Goal: Task Accomplishment & Management: Use online tool/utility

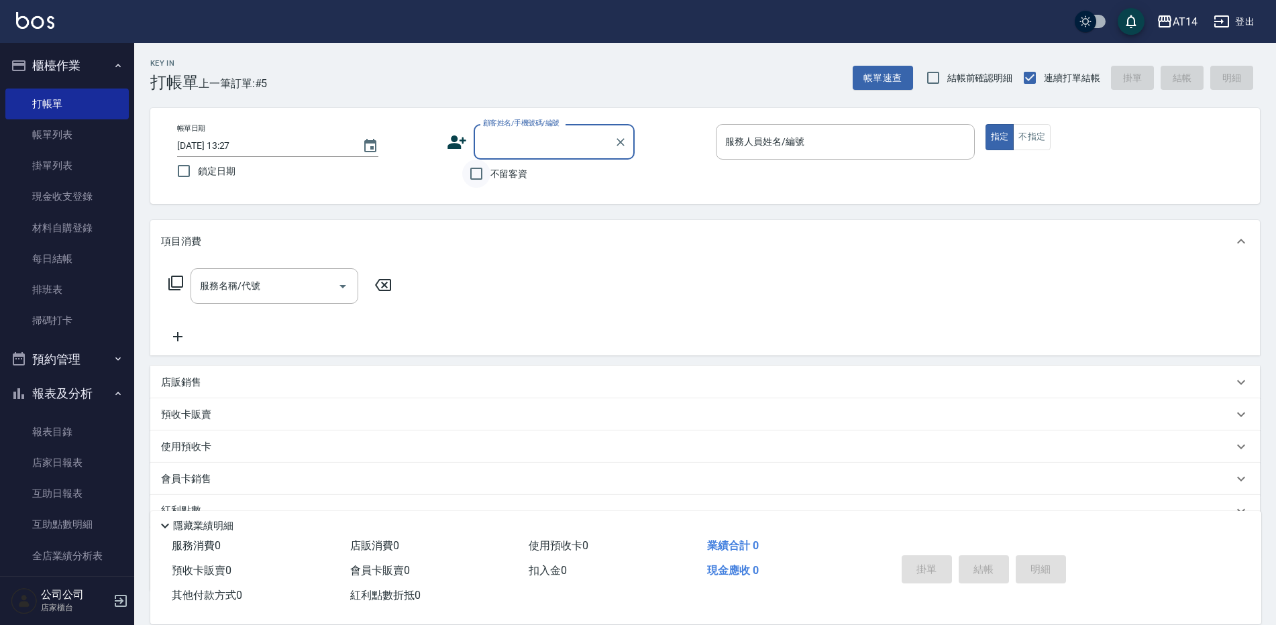
click at [479, 173] on input "不留客資" at bounding box center [476, 174] width 28 height 28
checkbox input "true"
click at [749, 146] on input "服務人員姓名/編號" at bounding box center [845, 141] width 247 height 23
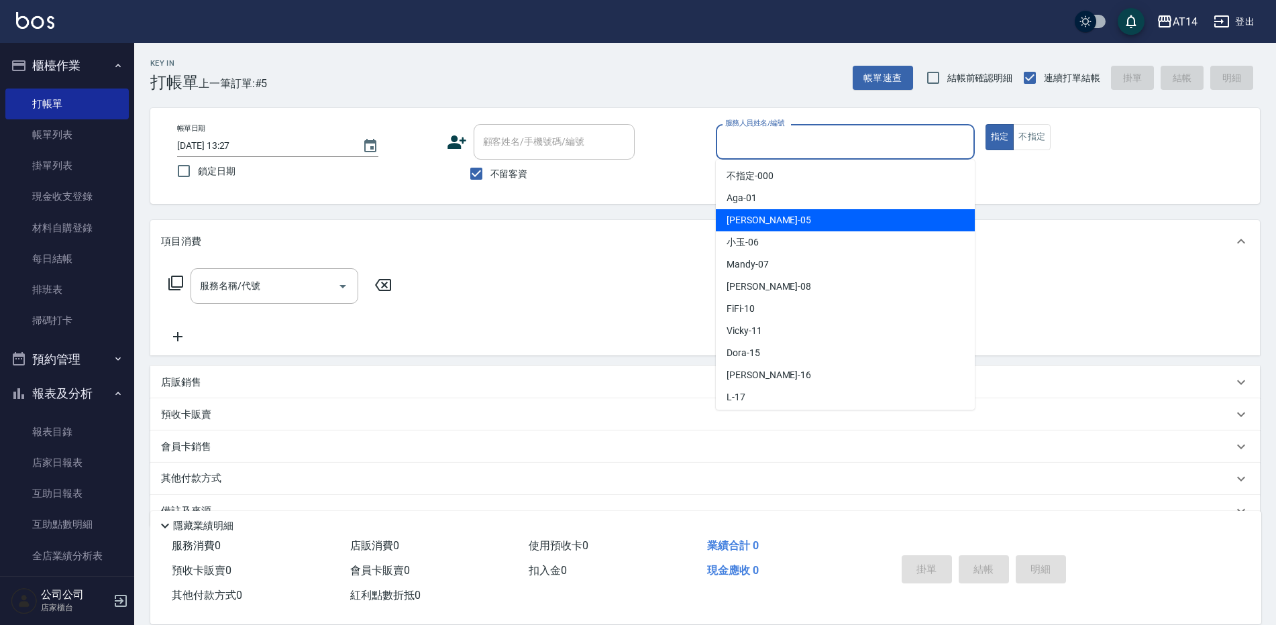
click at [758, 224] on span "Patty -05" at bounding box center [769, 220] width 85 height 14
type input "Patty-05"
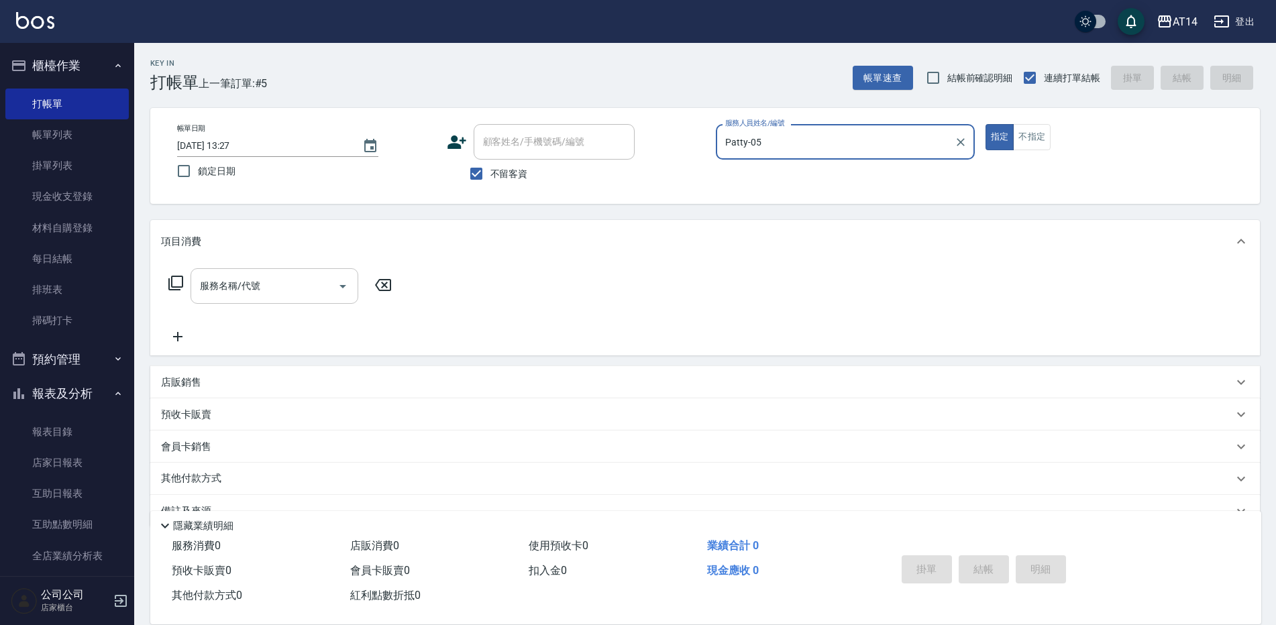
click at [254, 280] on div "服務名稱/代號 服務名稱/代號" at bounding box center [275, 286] width 168 height 36
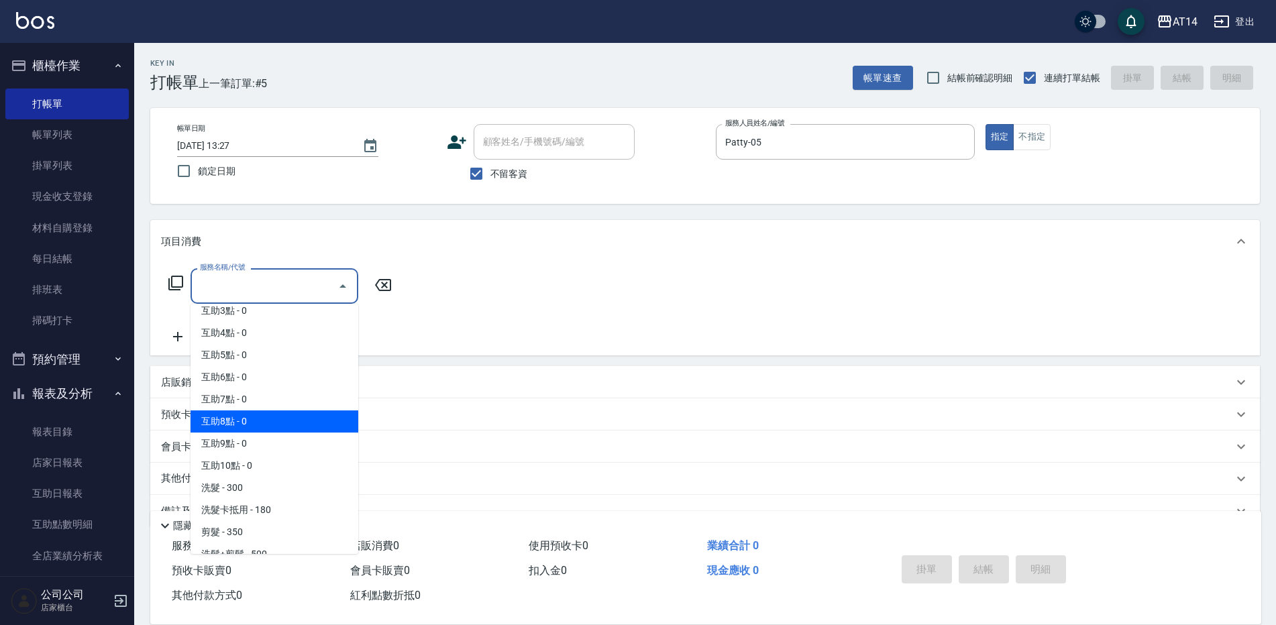
scroll to position [67, 0]
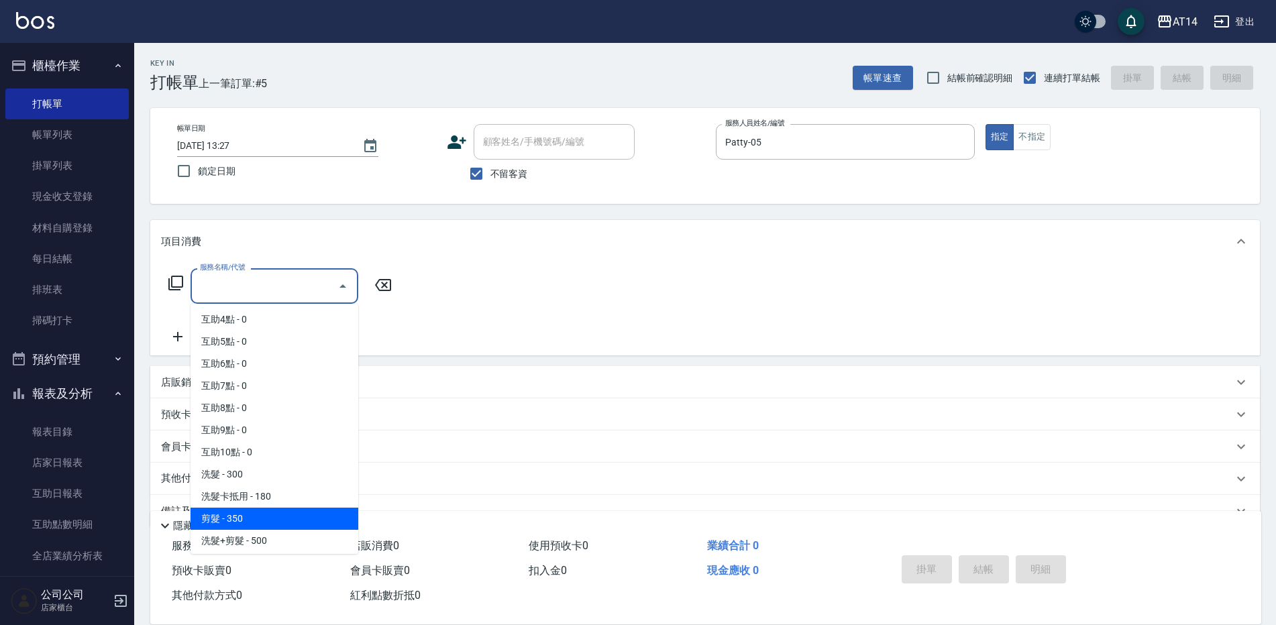
click at [244, 512] on span "剪髮 - 350" at bounding box center [275, 519] width 168 height 22
type input "剪髮(021)"
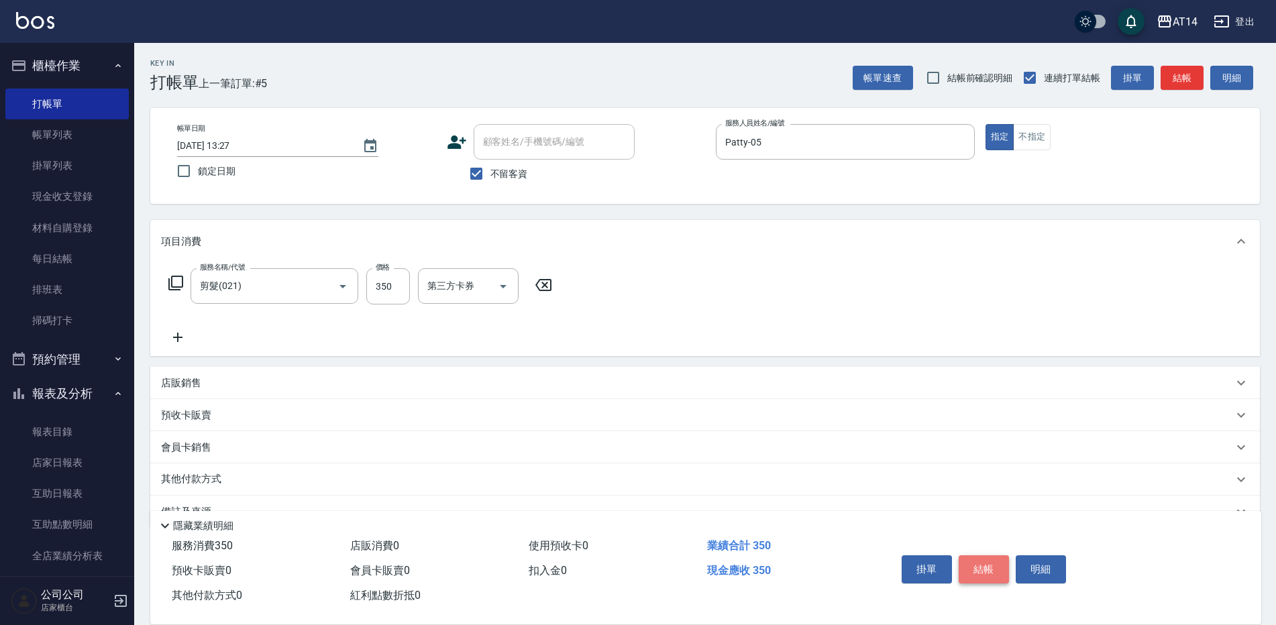
click at [984, 568] on button "結帳" at bounding box center [984, 570] width 50 height 28
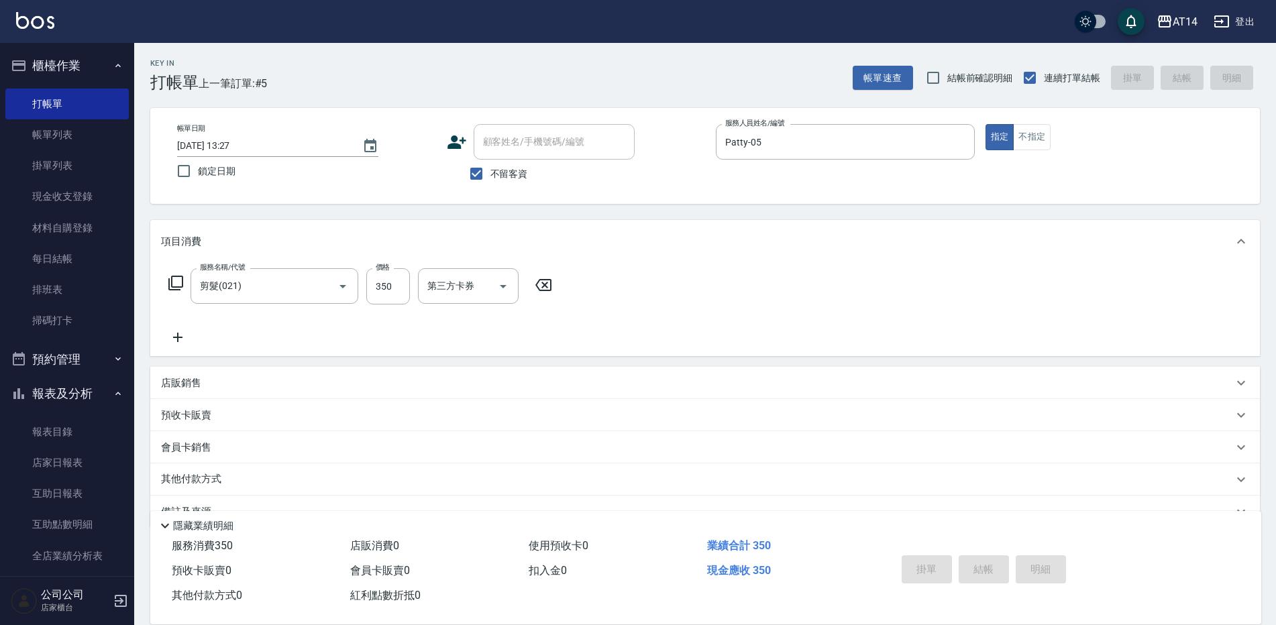
type input "[DATE] 14:34"
click at [767, 141] on input "服務人員姓名/編號" at bounding box center [845, 141] width 247 height 23
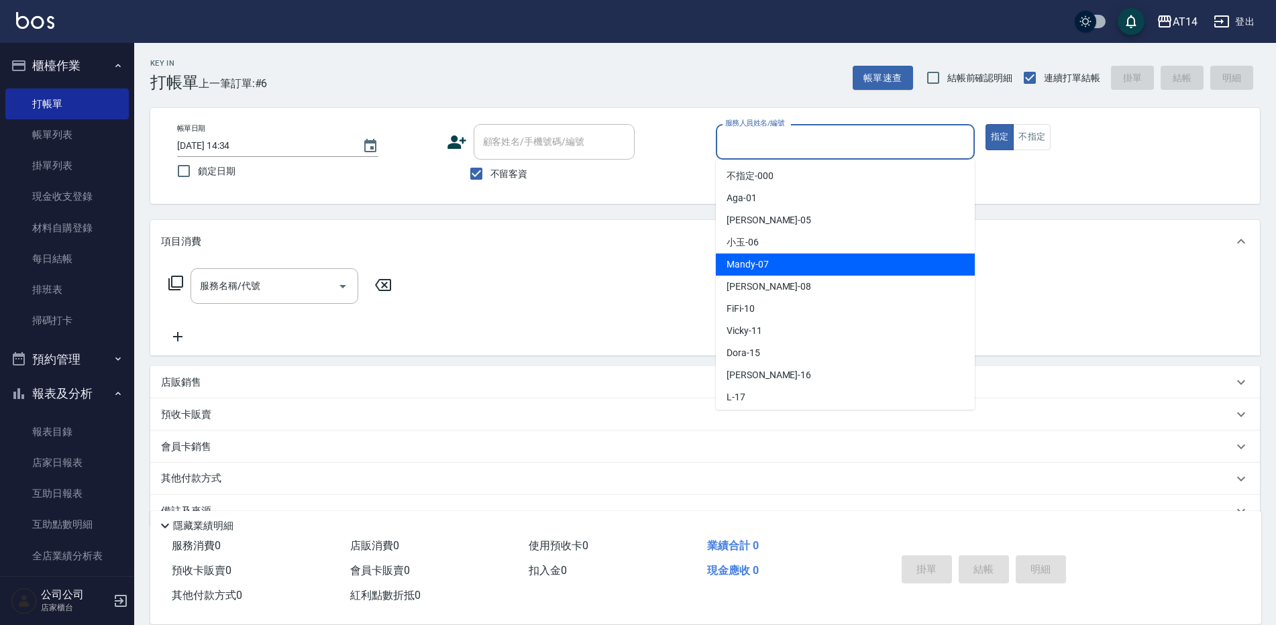
click at [761, 266] on span "Mandy -07" at bounding box center [748, 265] width 42 height 14
type input "Mandy-07"
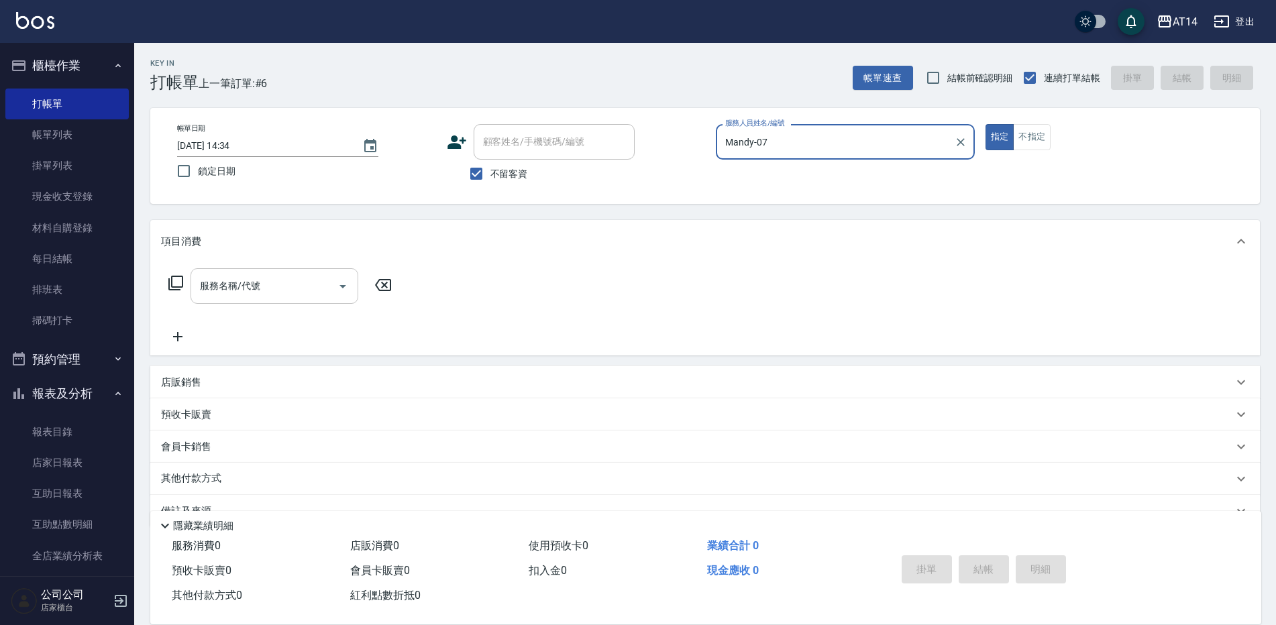
click at [338, 286] on icon "Open" at bounding box center [343, 286] width 16 height 16
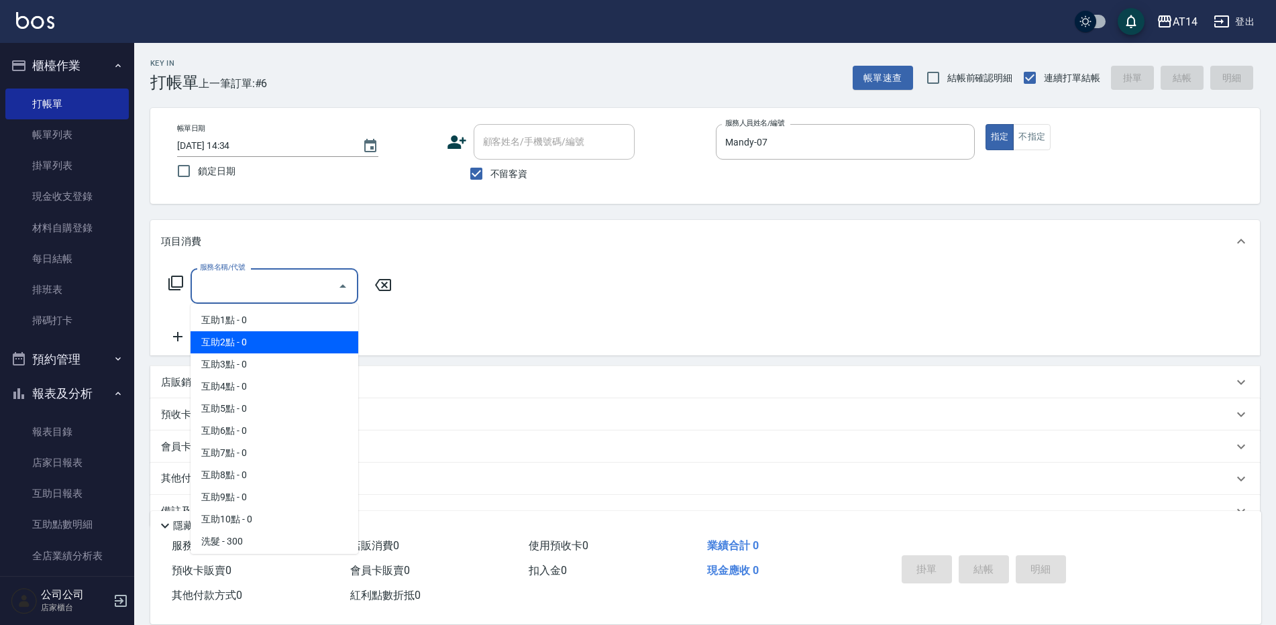
click at [291, 338] on span "互助2點 - 0" at bounding box center [275, 342] width 168 height 22
type input "互助2點(002)"
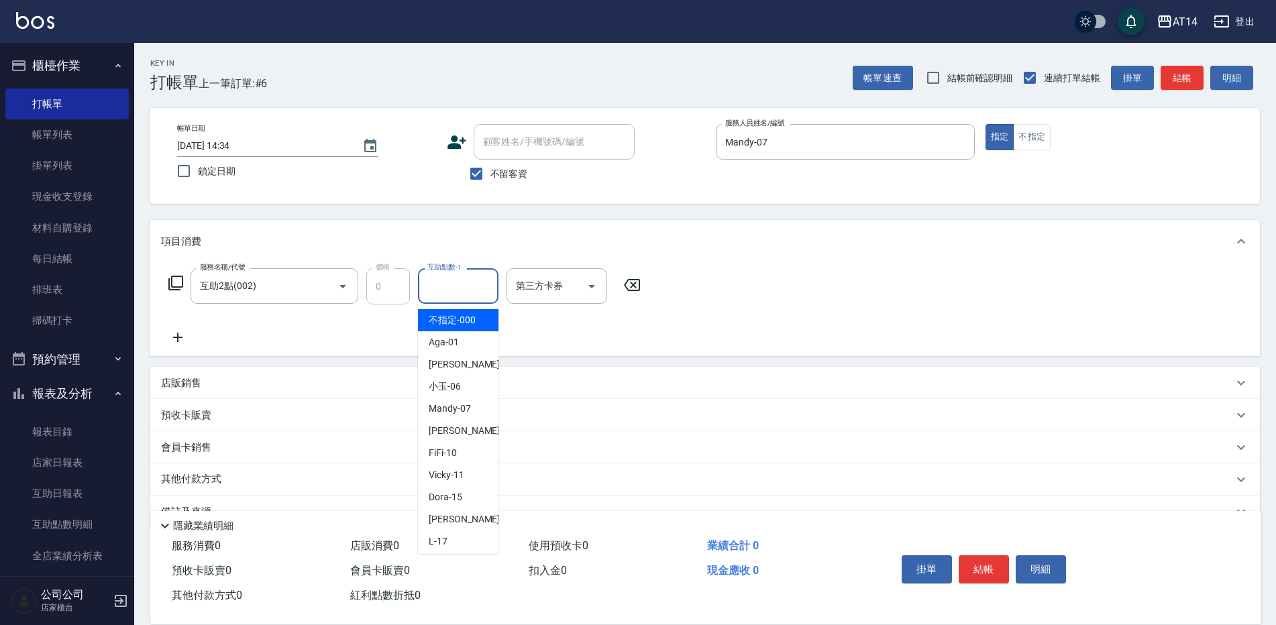
click at [445, 282] on div "互助點數-1 互助點數-1" at bounding box center [458, 286] width 81 height 36
click at [432, 319] on span "[PERSON_NAME]-66" at bounding box center [471, 320] width 85 height 14
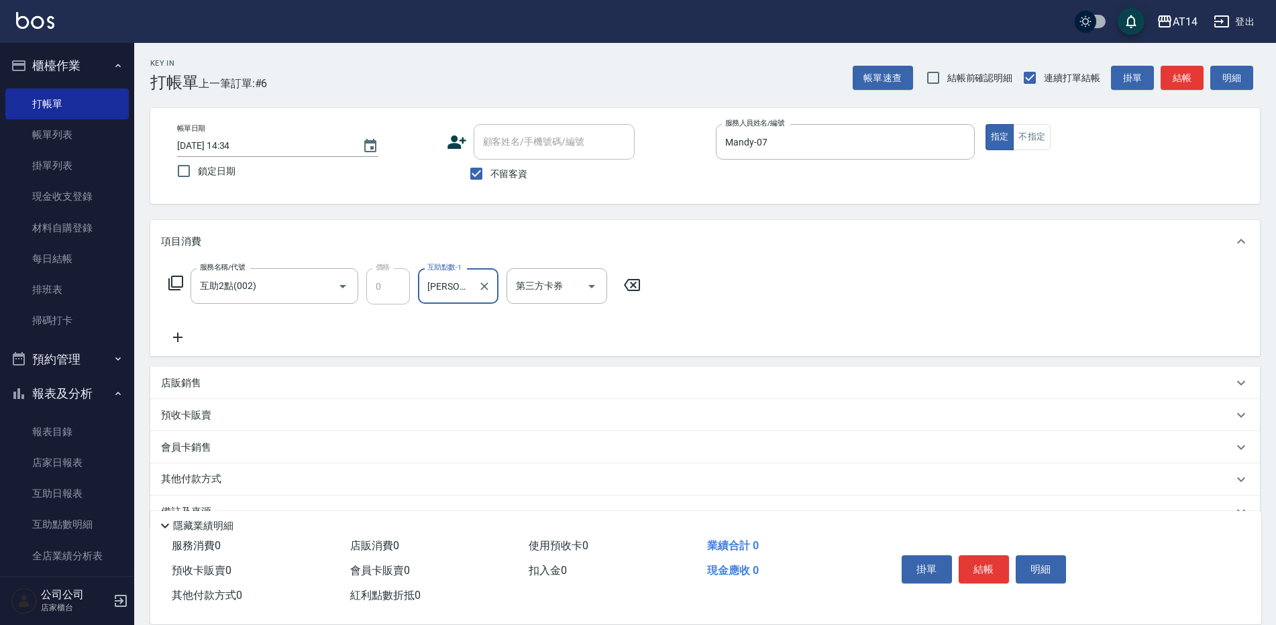
type input "[PERSON_NAME]-66"
click at [181, 336] on icon at bounding box center [178, 337] width 34 height 16
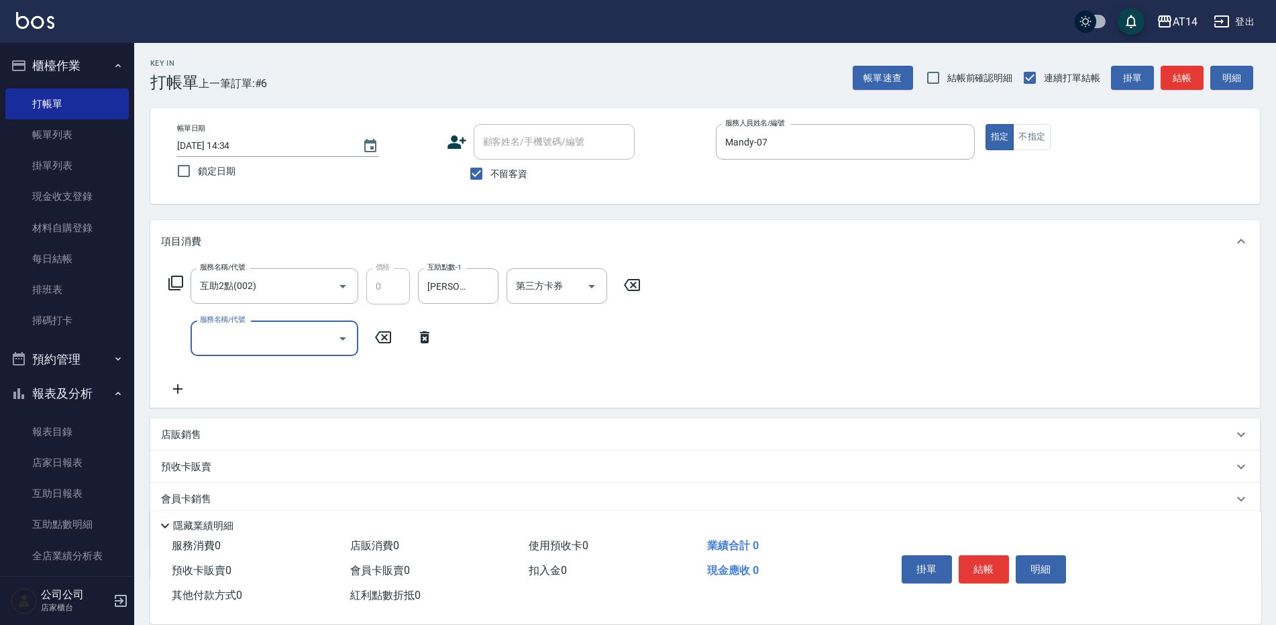
click at [205, 338] on input "服務名稱/代號" at bounding box center [265, 338] width 136 height 23
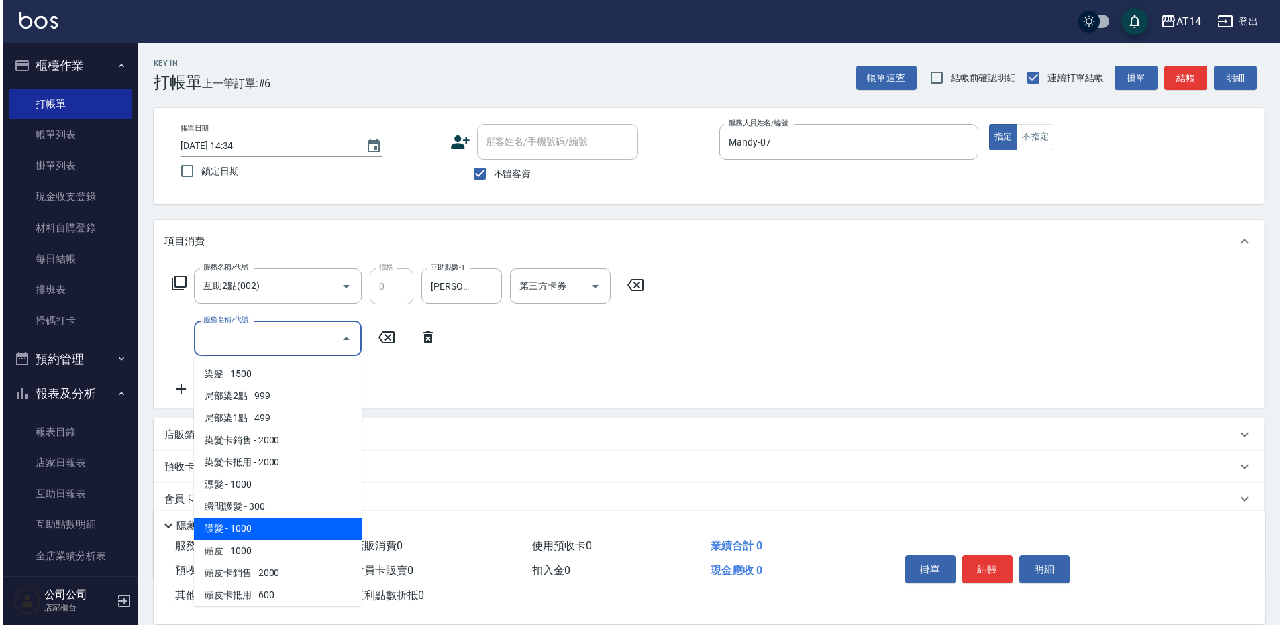
scroll to position [537, 0]
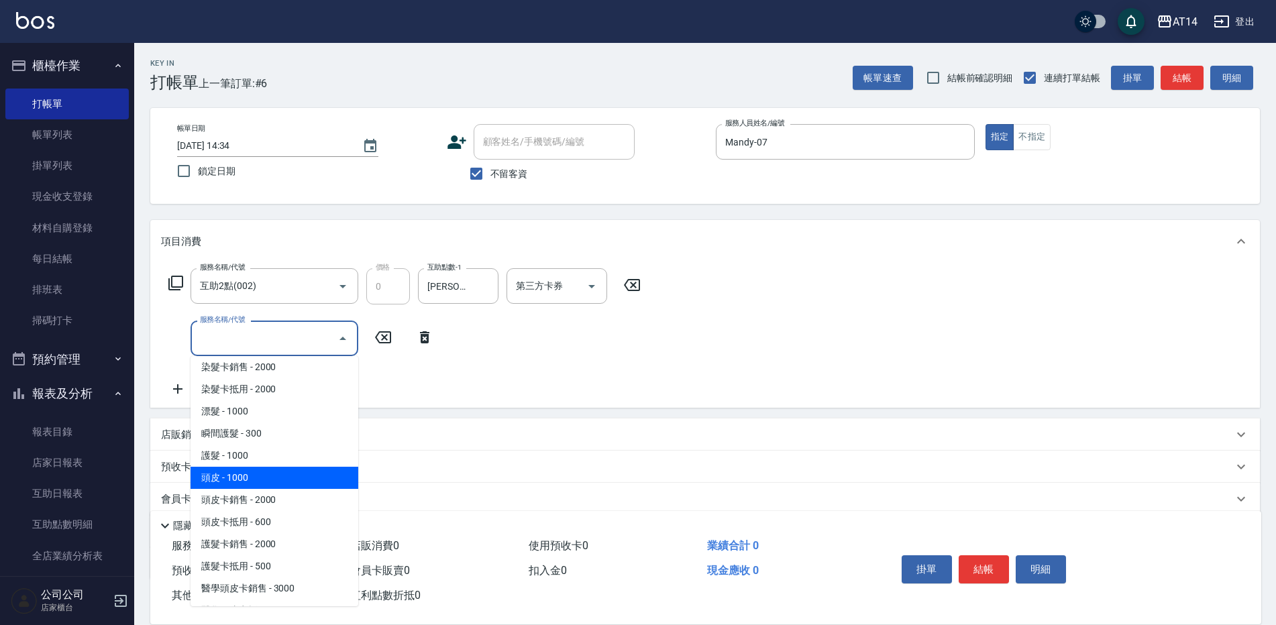
click at [238, 481] on span "頭皮 - 1000" at bounding box center [275, 478] width 168 height 22
type input "頭皮(052)"
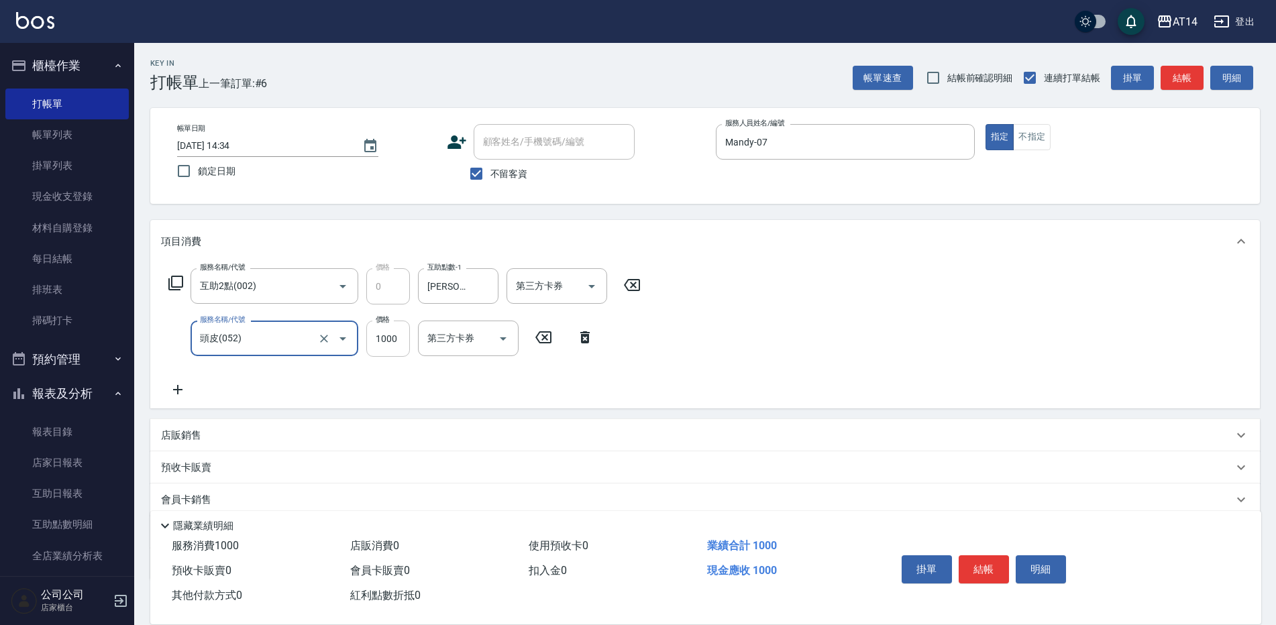
click at [386, 339] on input "1000" at bounding box center [388, 339] width 44 height 36
type input "800"
click at [988, 564] on button "結帳" at bounding box center [984, 570] width 50 height 28
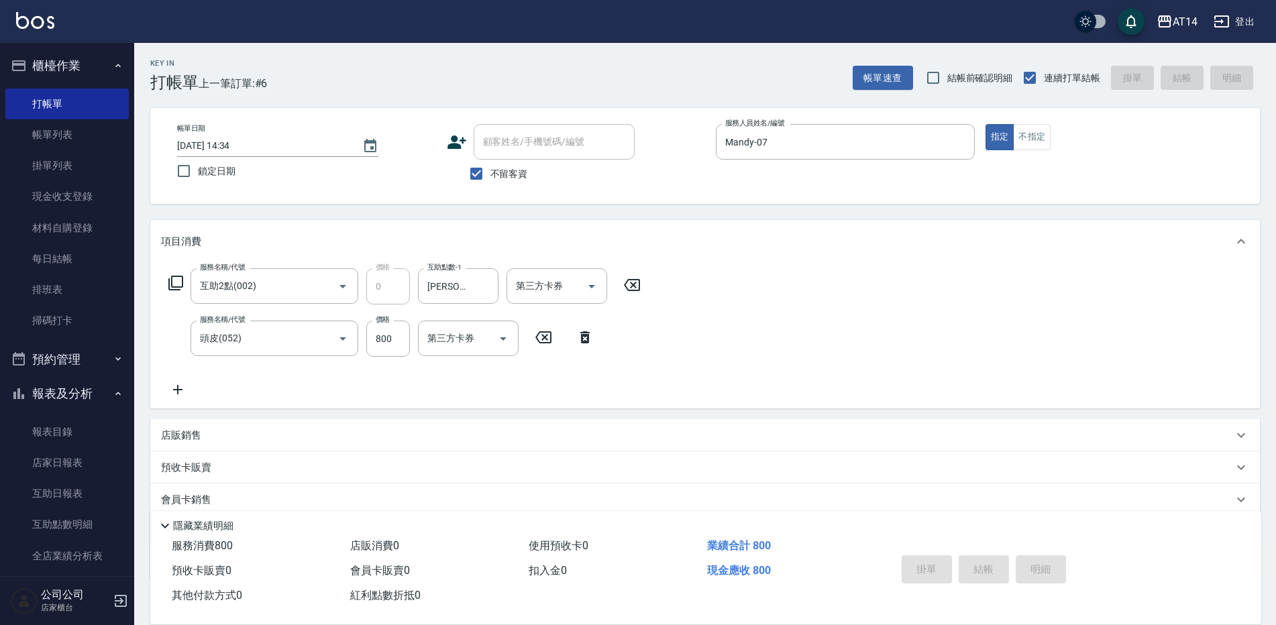
type input "[DATE] 15:01"
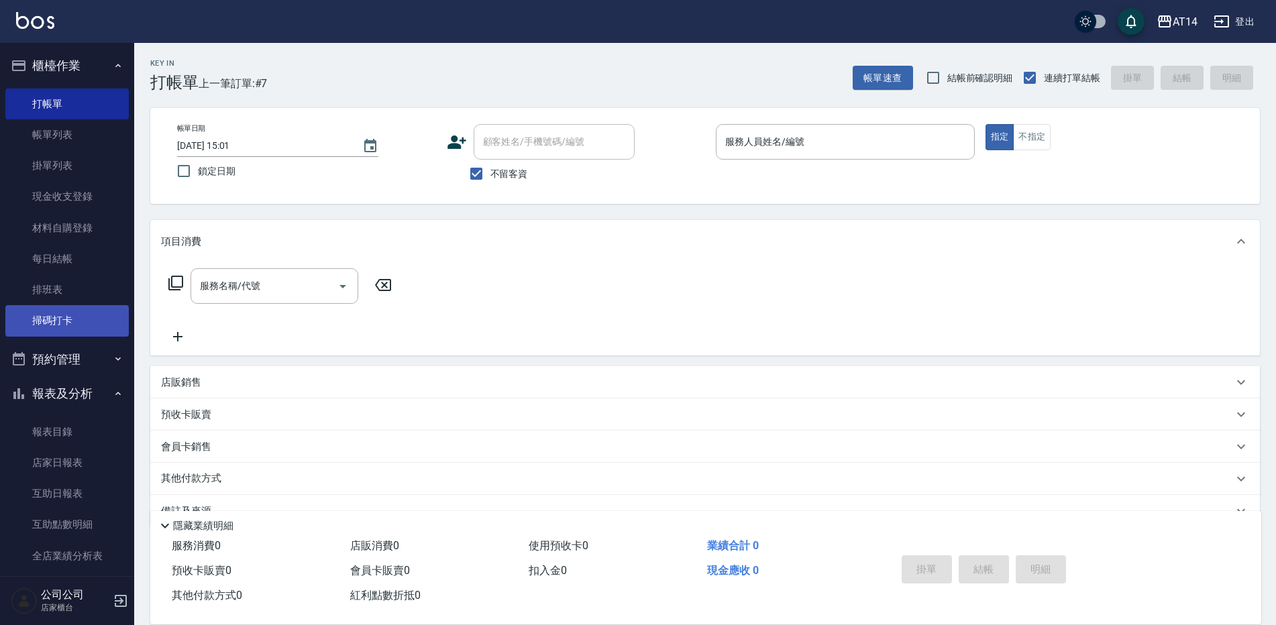
click at [65, 321] on link "掃碼打卡" at bounding box center [66, 320] width 123 height 31
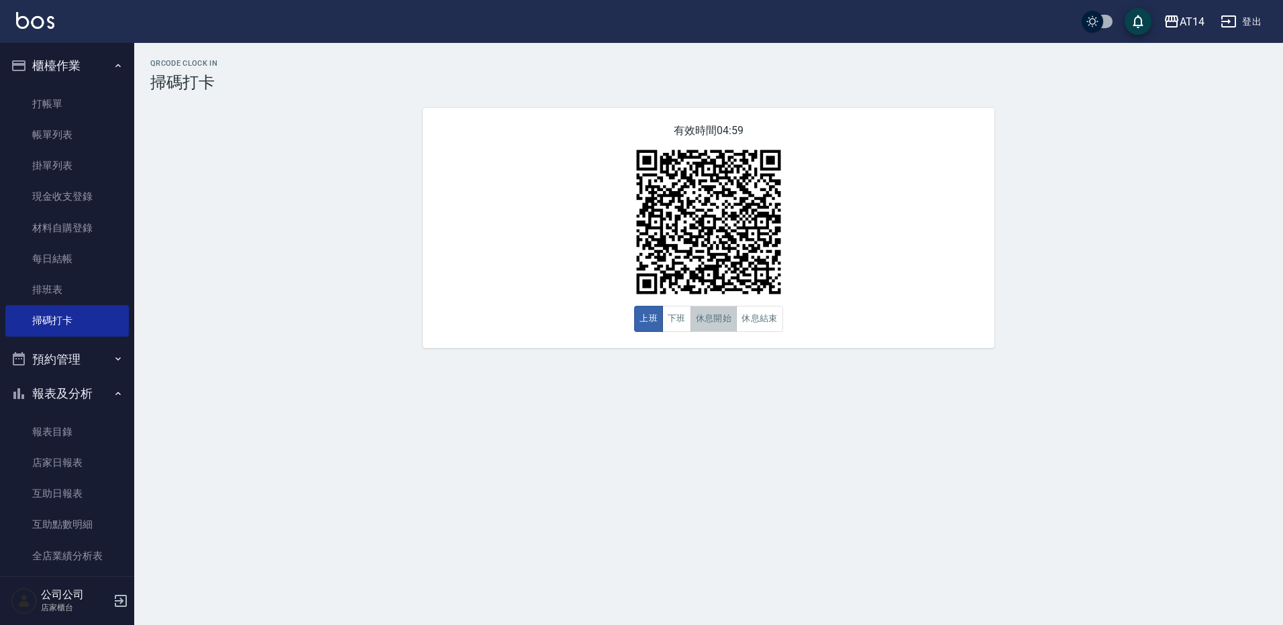
click at [715, 314] on button "休息開始" at bounding box center [713, 319] width 47 height 26
